Goal: Task Accomplishment & Management: Manage account settings

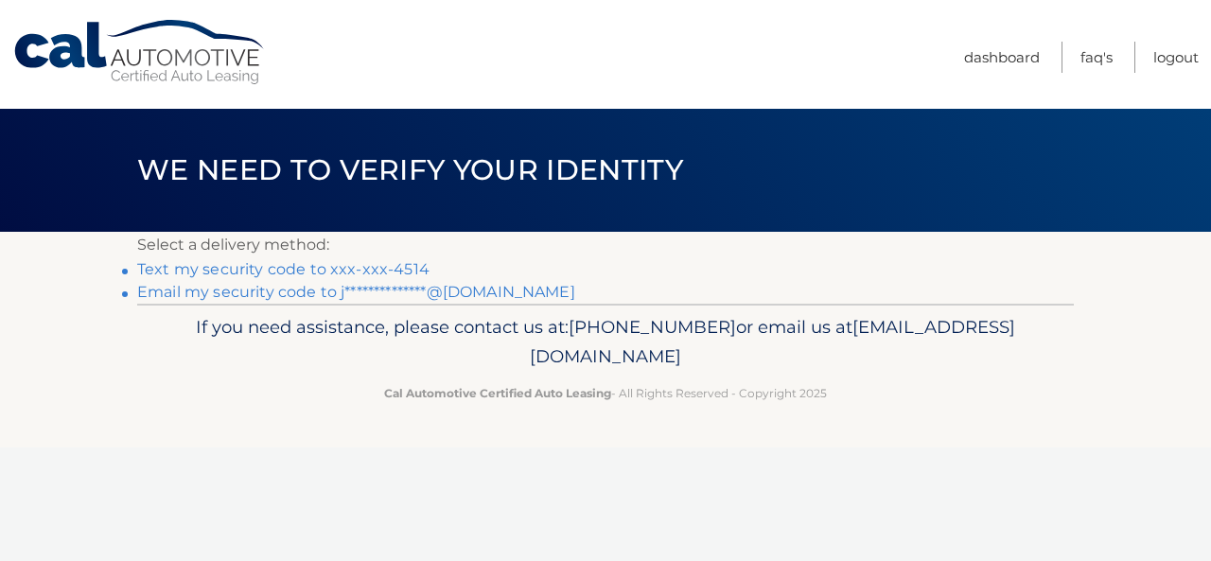
click at [271, 271] on link "Text my security code to xxx-xxx-4514" at bounding box center [283, 269] width 292 height 18
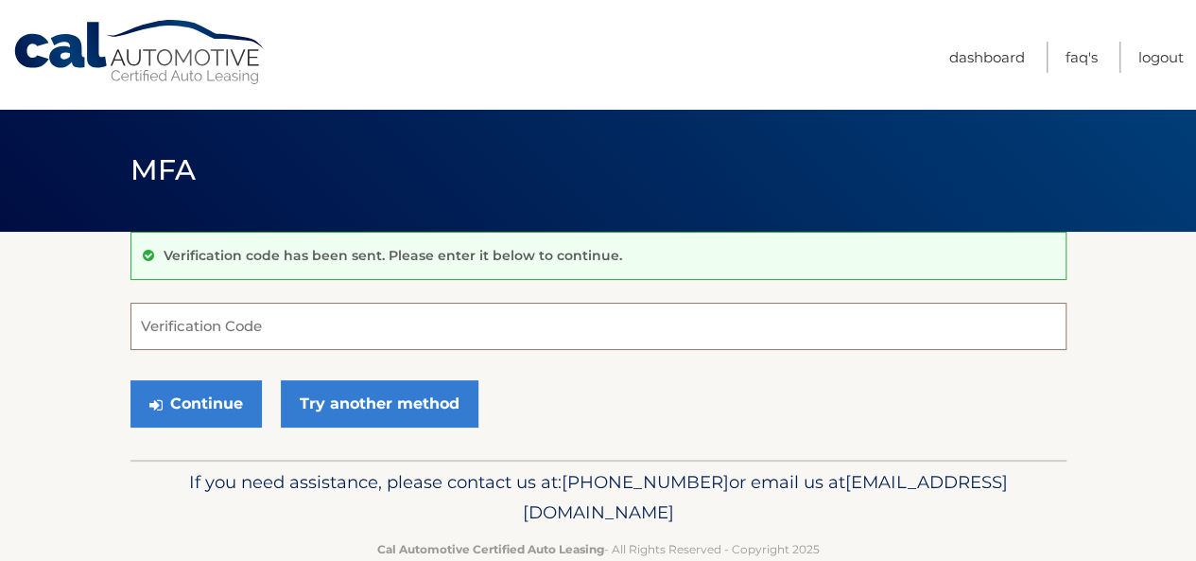
click at [350, 338] on input "Verification Code" at bounding box center [599, 326] width 936 height 47
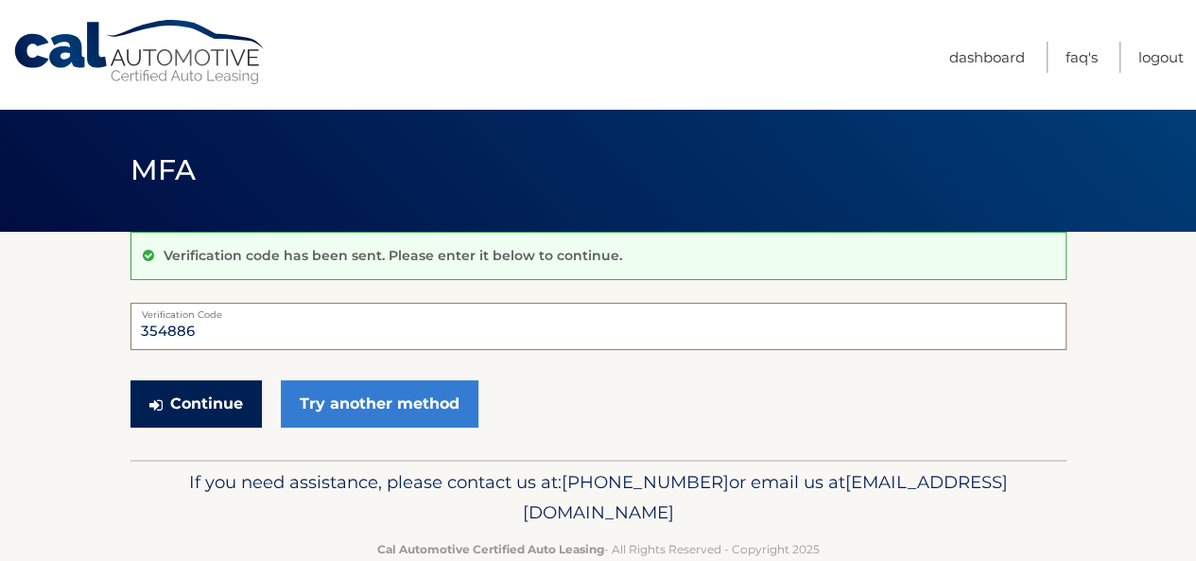
type input "354886"
click at [178, 401] on button "Continue" at bounding box center [196, 403] width 131 height 47
